Goal: Transaction & Acquisition: Download file/media

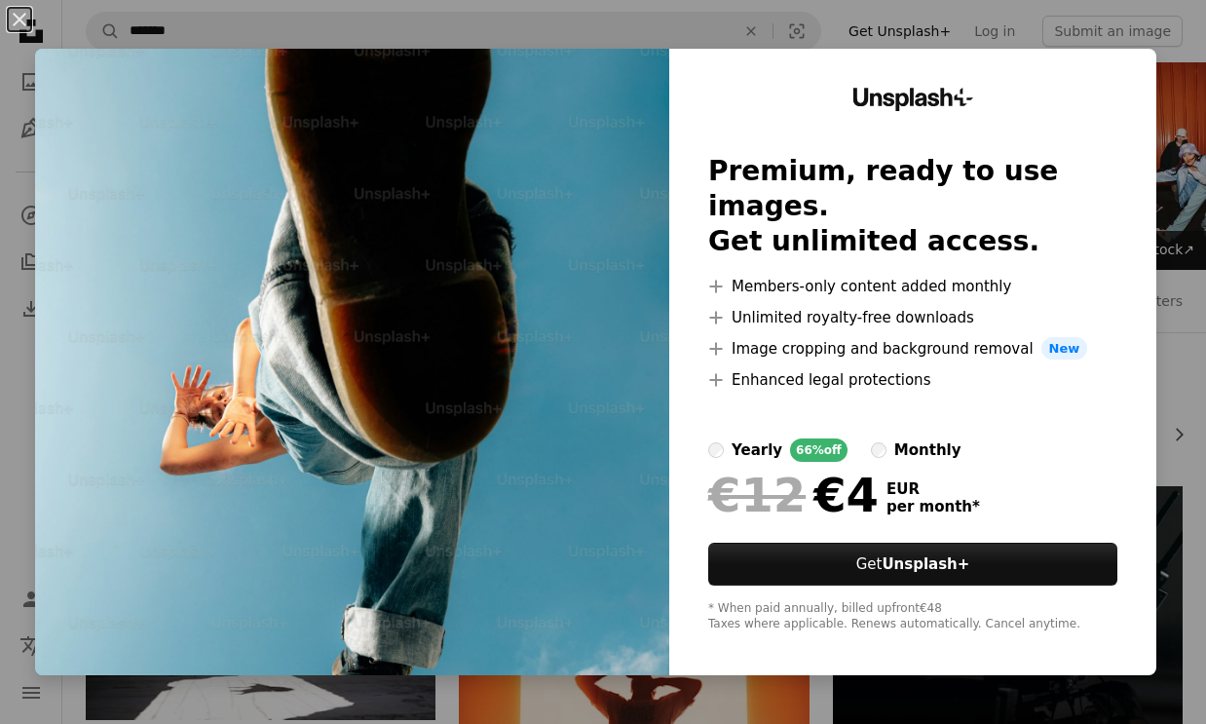
scroll to position [17527, 0]
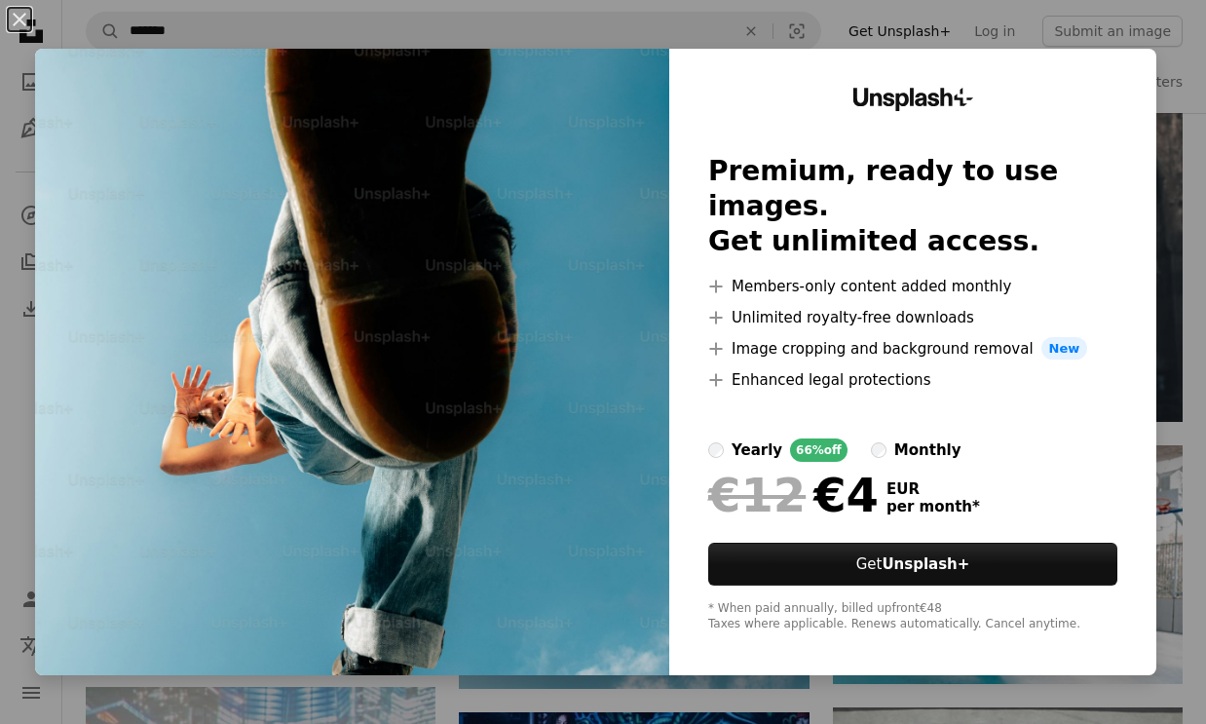
click at [1177, 19] on div "An X shape Unsplash+ Premium, ready to use images. Get unlimited access. A plus…" at bounding box center [603, 362] width 1206 height 724
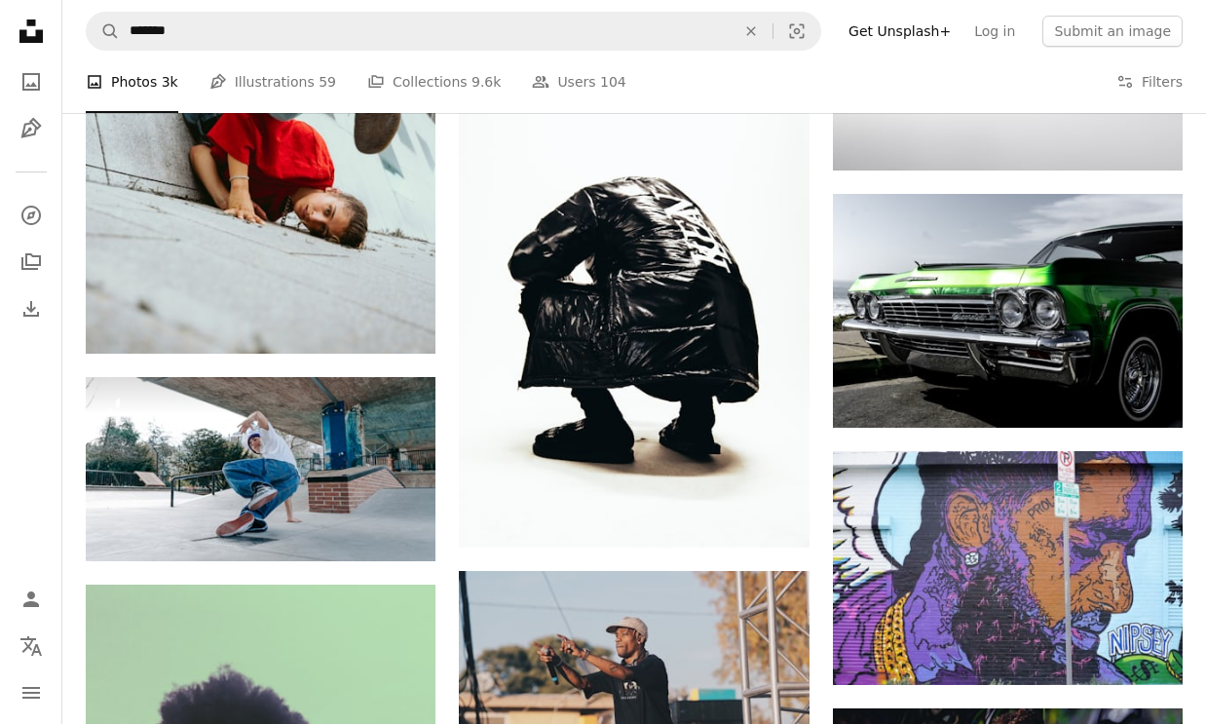
scroll to position [19553, 0]
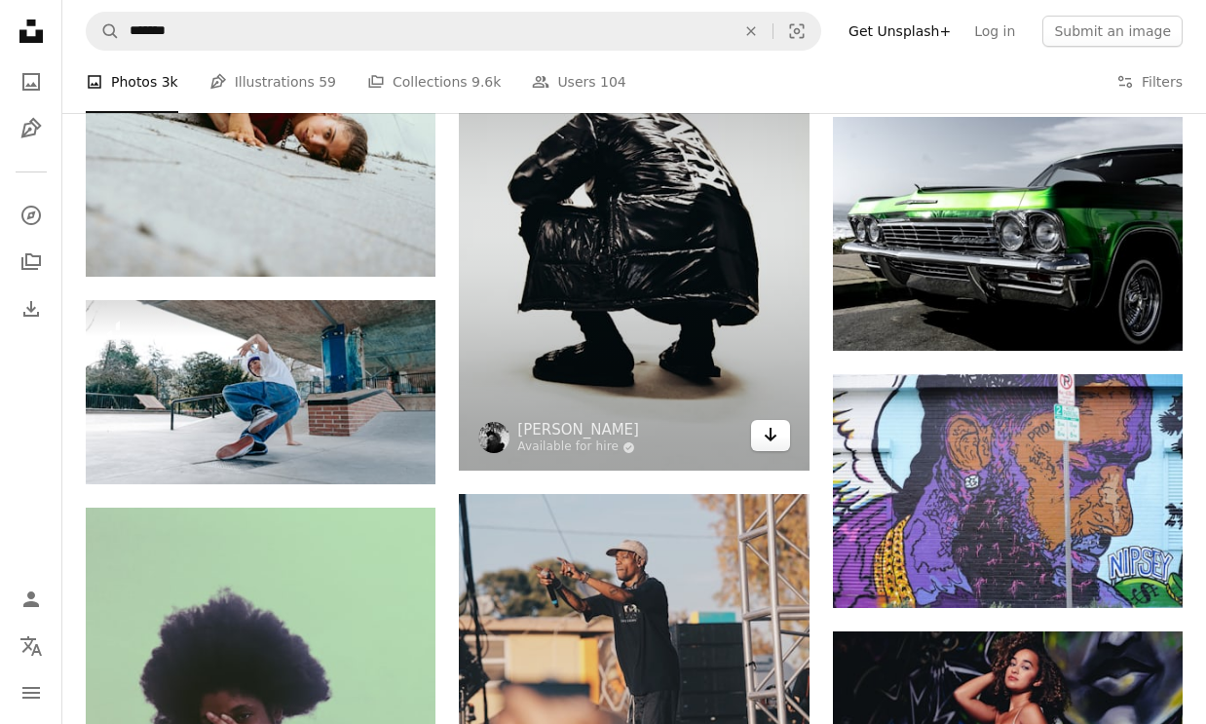
click at [767, 438] on icon "Arrow pointing down" at bounding box center [770, 434] width 16 height 23
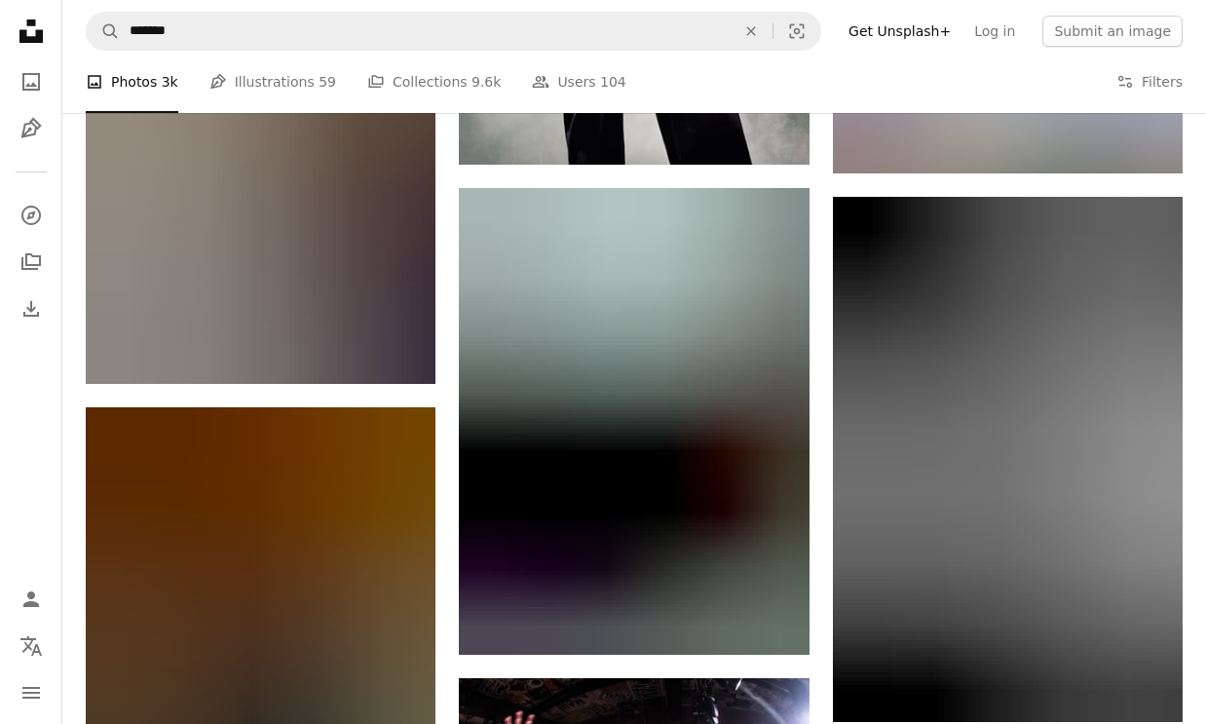
scroll to position [23101, 0]
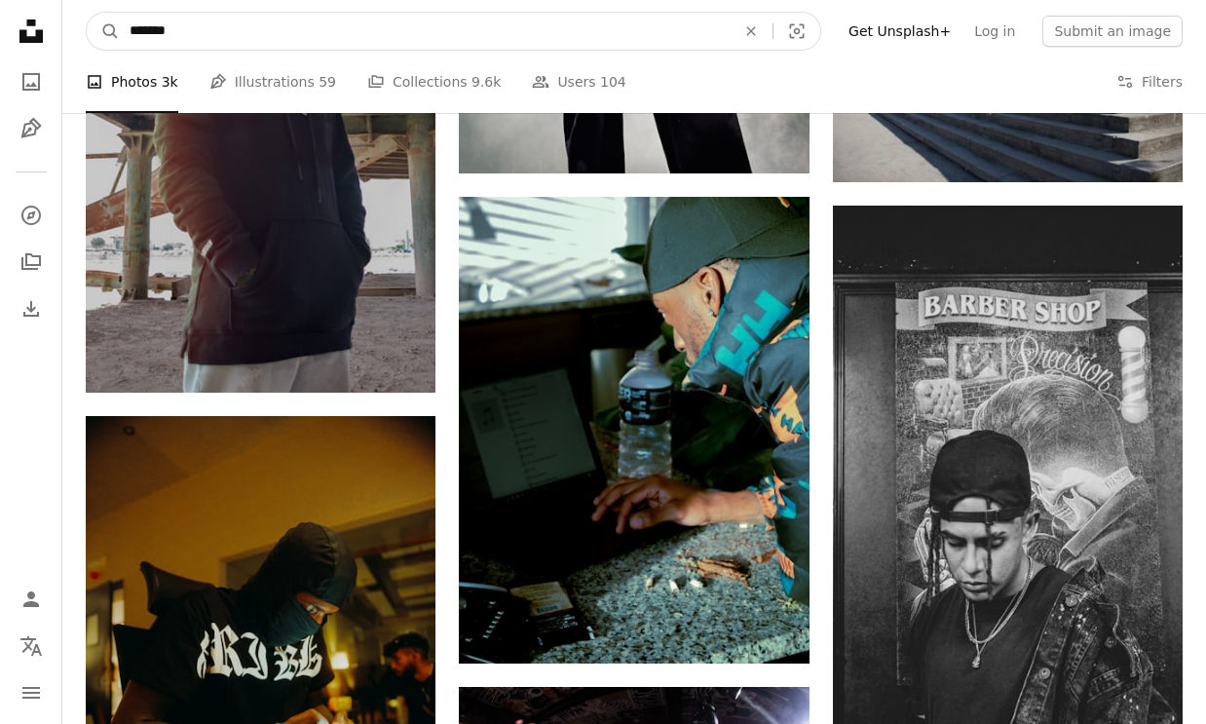
click at [455, 39] on input "*******" at bounding box center [425, 31] width 610 height 37
type input "****"
click at [103, 31] on button "A magnifying glass" at bounding box center [103, 31] width 33 height 37
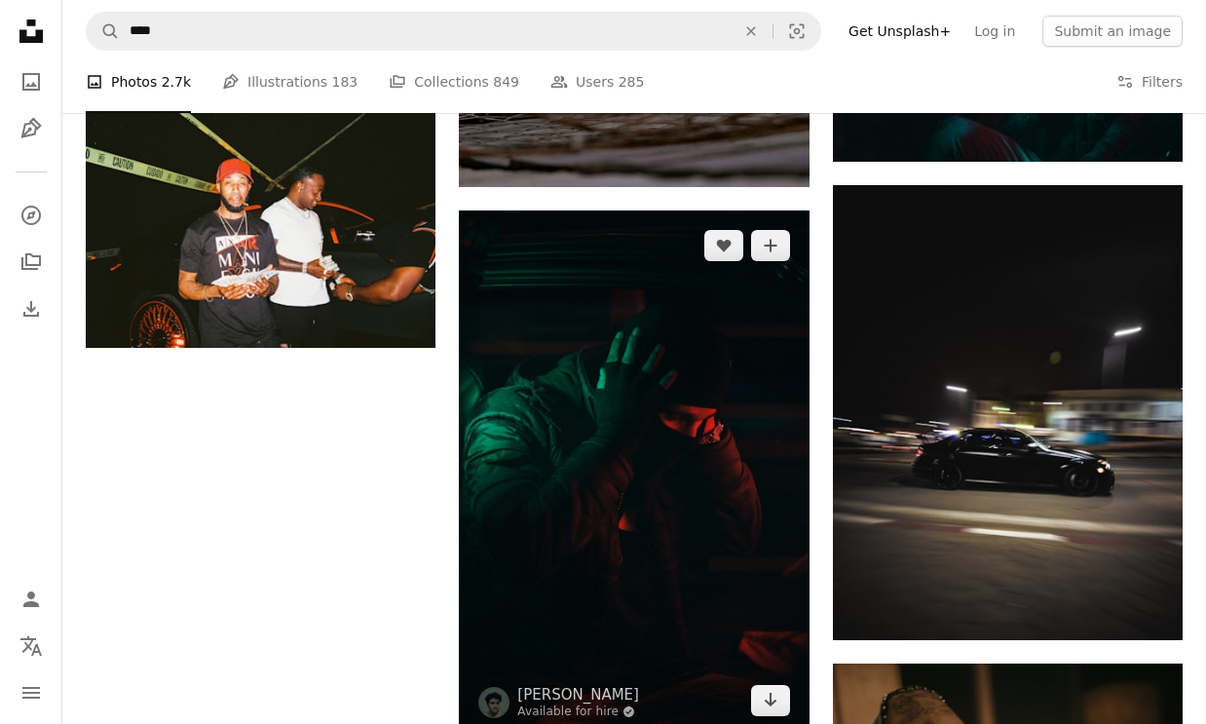
scroll to position [2506, 0]
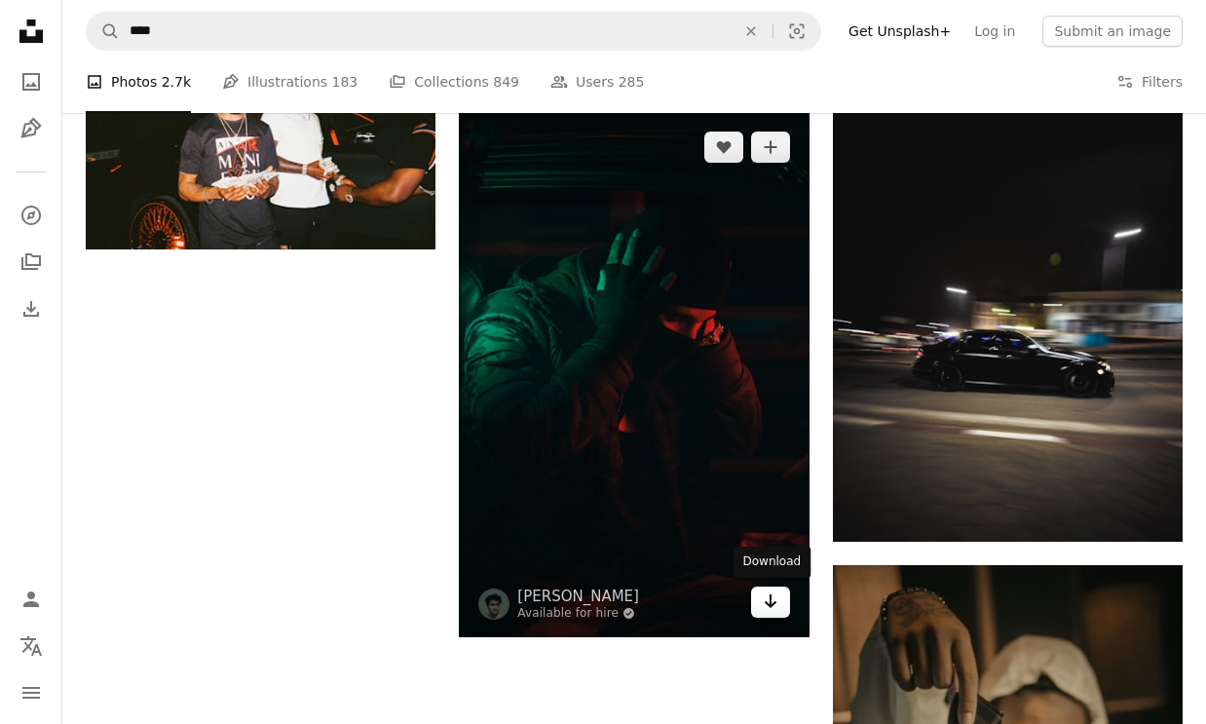
click at [775, 604] on icon "Arrow pointing down" at bounding box center [770, 600] width 16 height 23
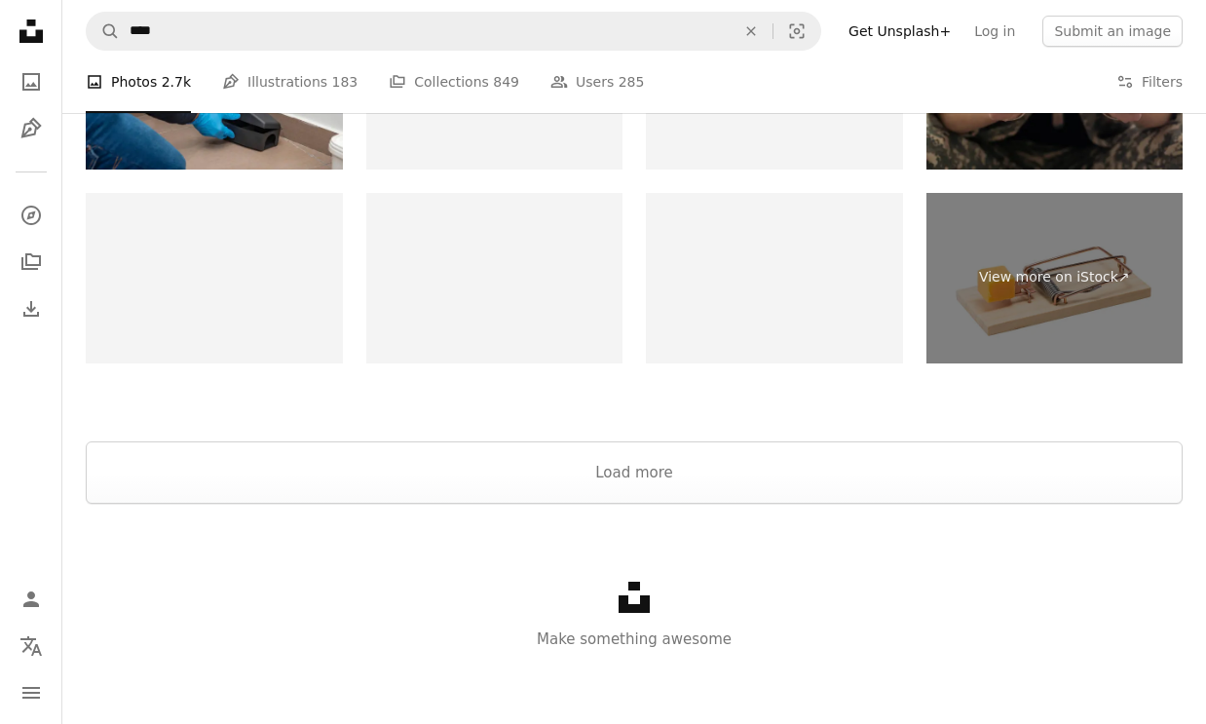
scroll to position [3650, 0]
